Goal: Information Seeking & Learning: Learn about a topic

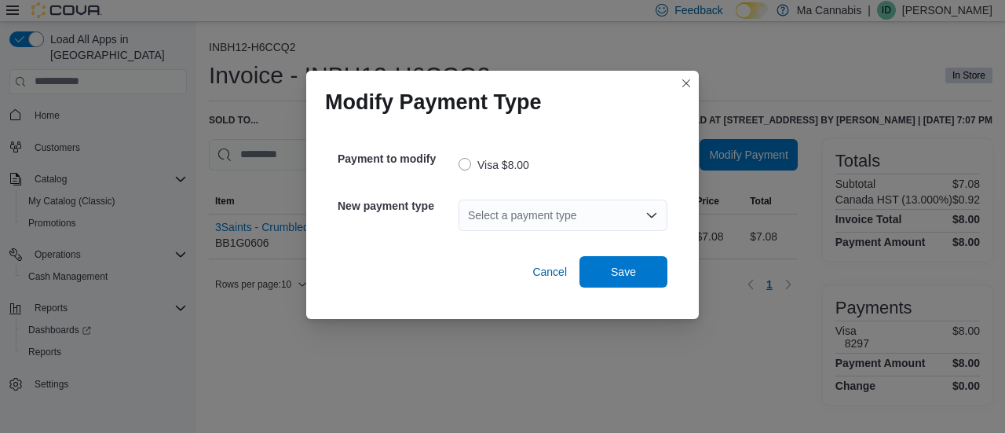
click at [533, 212] on div "Select a payment type" at bounding box center [563, 215] width 209 height 31
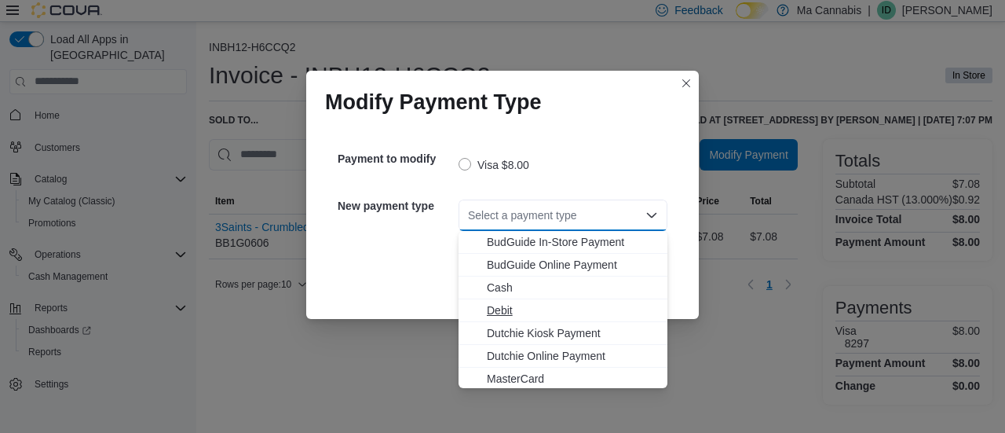
click at [509, 316] on span "Debit" at bounding box center [572, 310] width 171 height 16
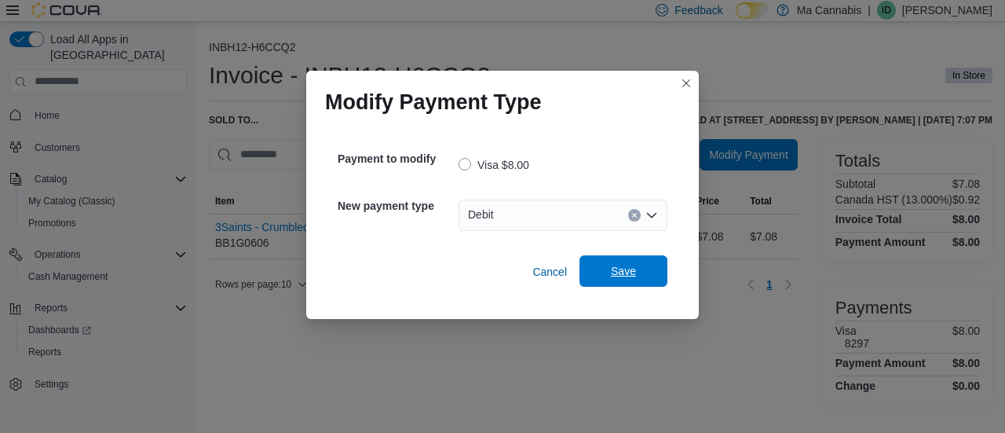
click at [628, 269] on span "Save" at bounding box center [623, 271] width 25 height 16
click at [567, 218] on div "Select a payment type" at bounding box center [563, 215] width 209 height 31
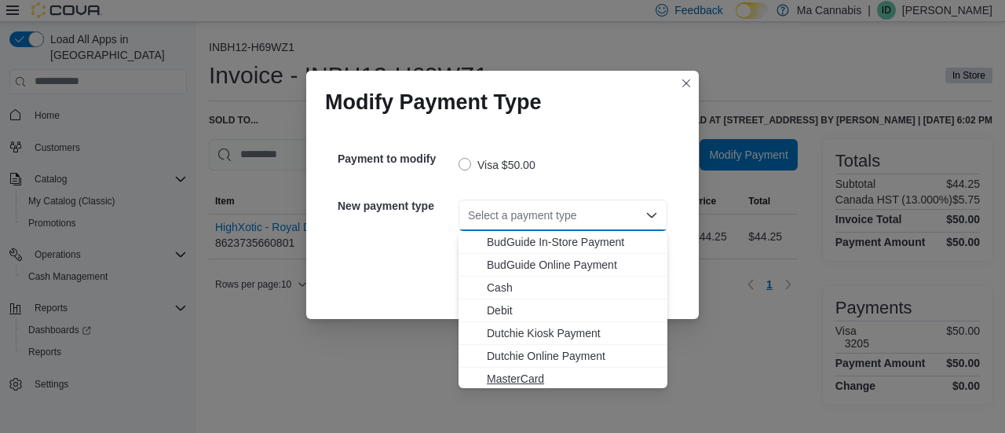
click at [500, 382] on span "MasterCard" at bounding box center [572, 379] width 171 height 16
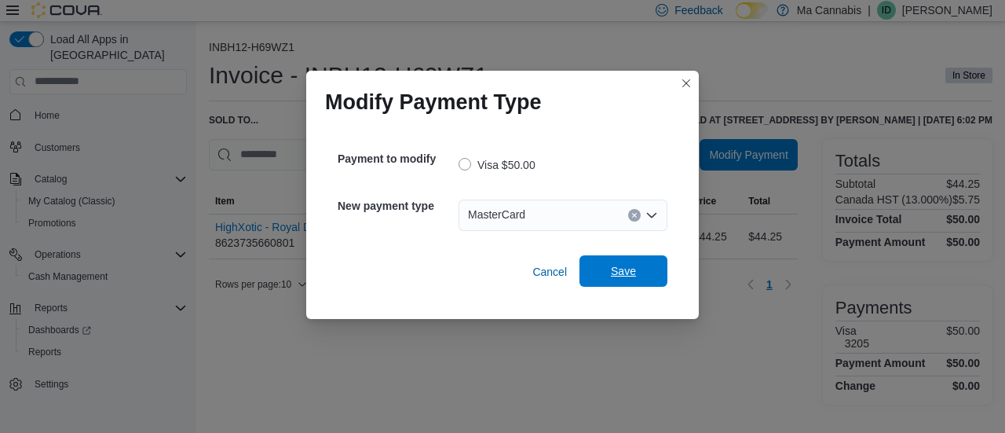
click at [614, 275] on span "Save" at bounding box center [623, 271] width 25 height 16
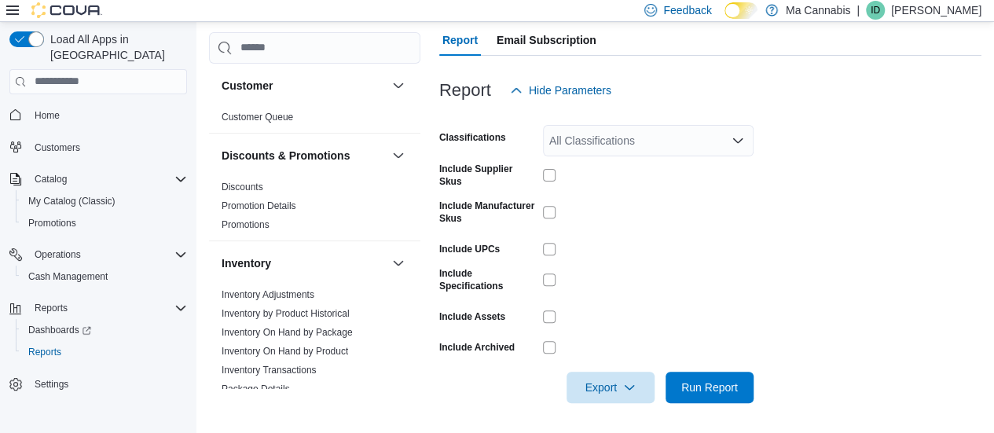
scroll to position [191, 0]
click at [389, 157] on button "button" at bounding box center [398, 154] width 19 height 19
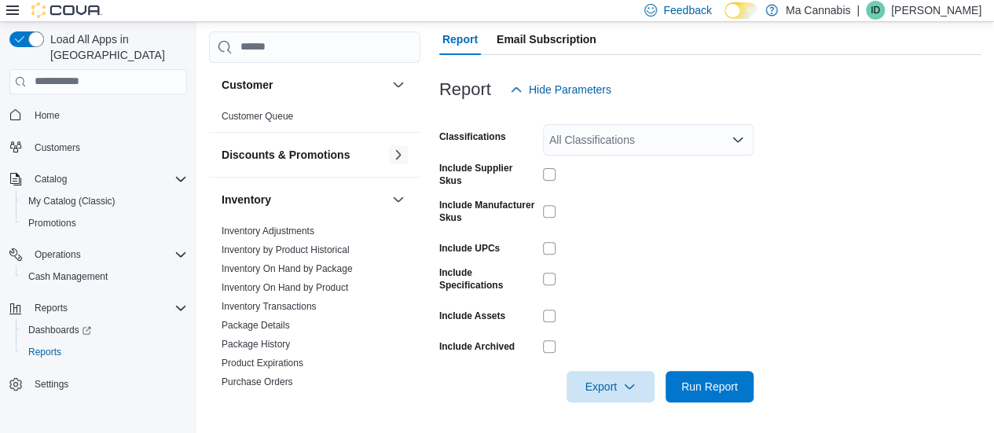
click at [389, 159] on button "button" at bounding box center [398, 154] width 19 height 19
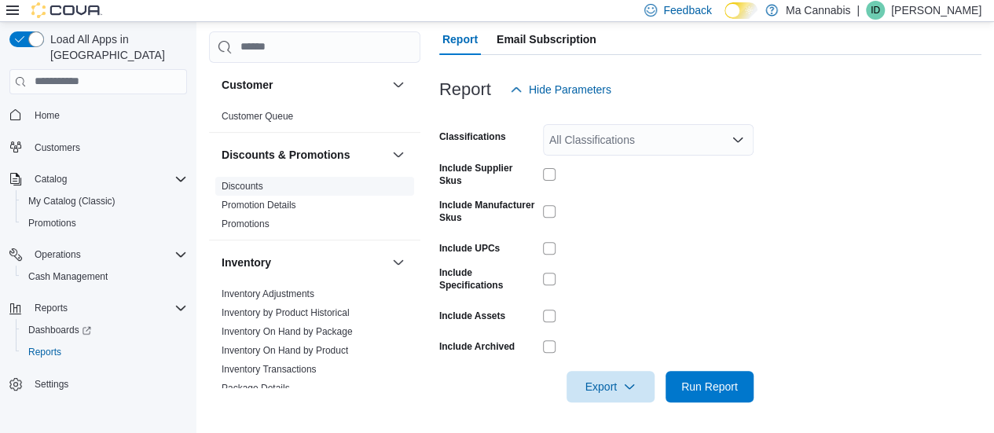
click at [240, 192] on span "Discounts" at bounding box center [314, 186] width 199 height 19
click at [245, 184] on link "Discounts" at bounding box center [243, 186] width 42 height 11
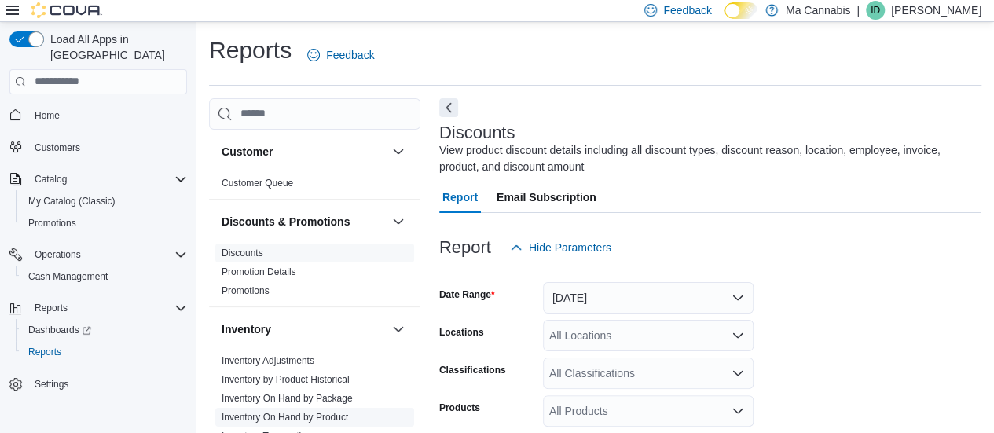
click at [331, 416] on link "Inventory On Hand by Product" at bounding box center [285, 417] width 126 height 11
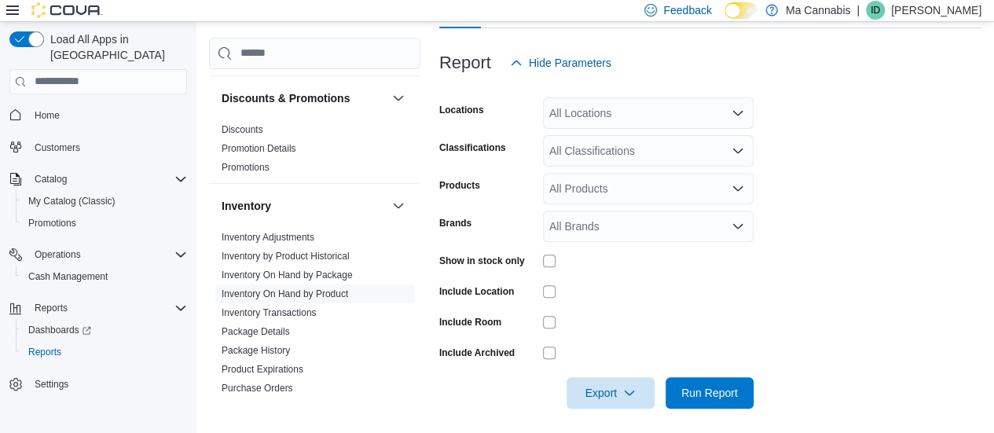
scroll to position [207, 0]
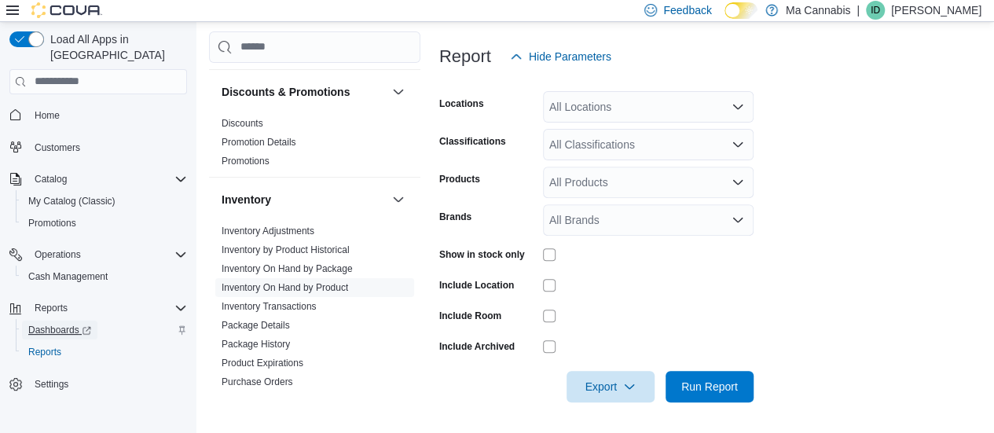
click at [55, 324] on span "Dashboards" at bounding box center [59, 330] width 63 height 13
